Goal: Information Seeking & Learning: Learn about a topic

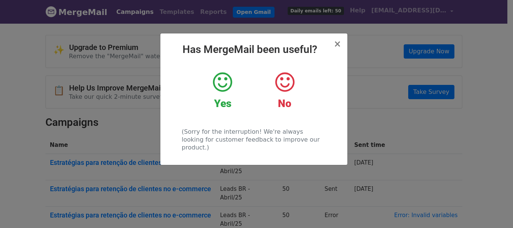
click at [226, 80] on icon at bounding box center [222, 82] width 19 height 23
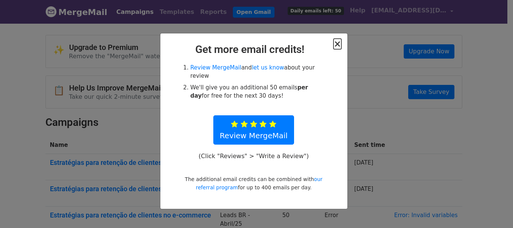
click at [340, 42] on span "×" at bounding box center [338, 44] width 8 height 11
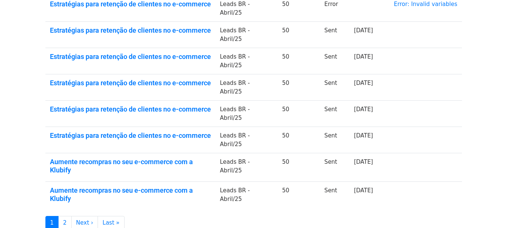
scroll to position [61, 0]
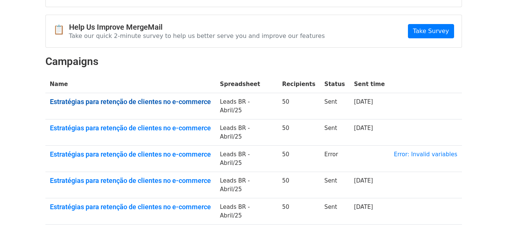
click at [142, 99] on link "Estratégias para retenção de clientes no e-commerce" at bounding box center [131, 102] width 162 height 8
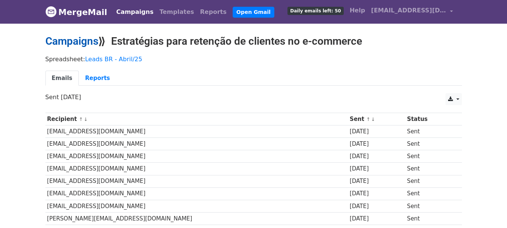
click at [77, 42] on link "Campaigns" at bounding box center [71, 41] width 53 height 12
